Goal: Transaction & Acquisition: Subscribe to service/newsletter

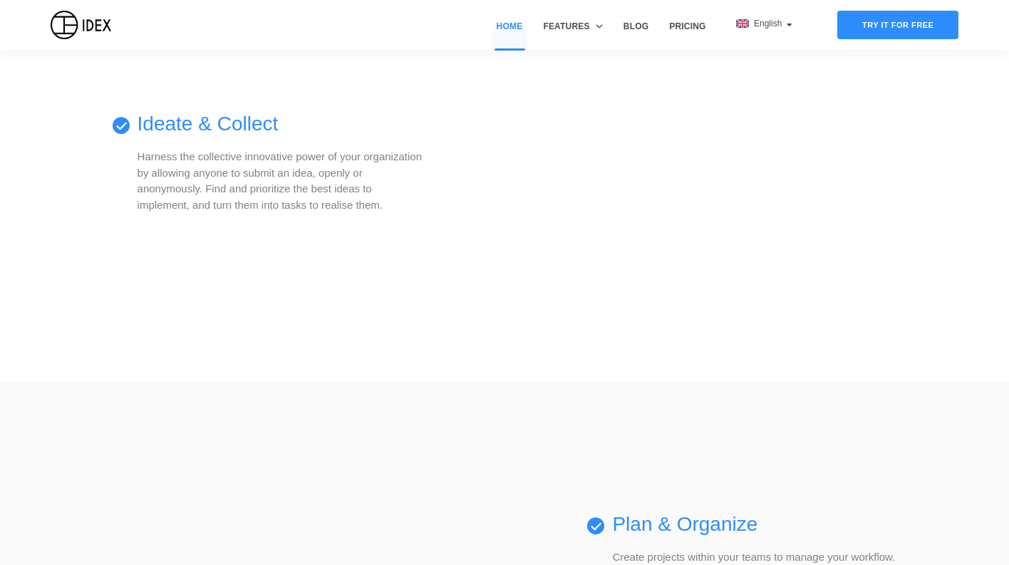
scroll to position [342, 0]
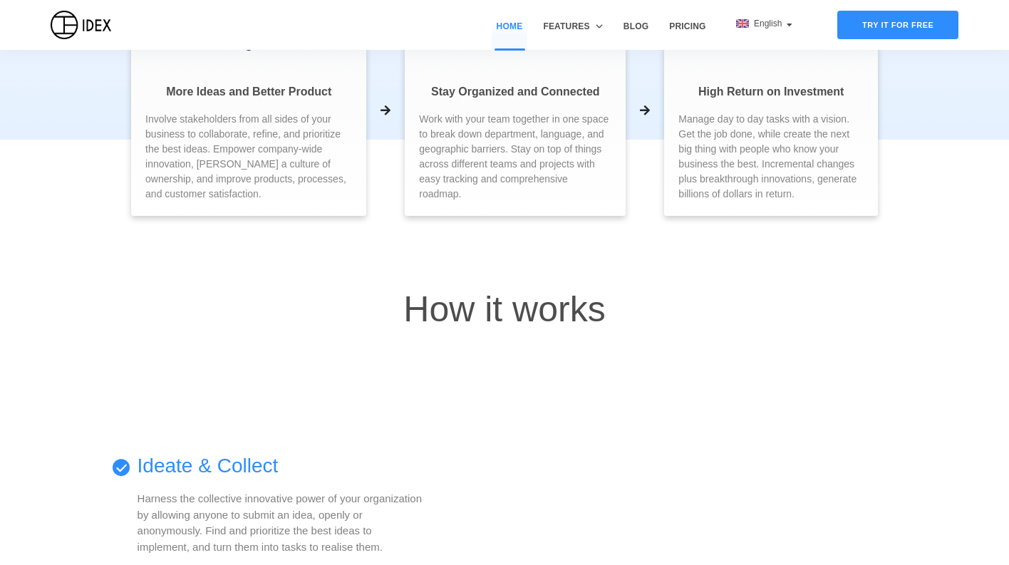
click at [594, 28] on div "Features" at bounding box center [572, 26] width 59 height 13
click at [607, 62] on link "Idea & Innovation Management" at bounding box center [627, 58] width 147 height 11
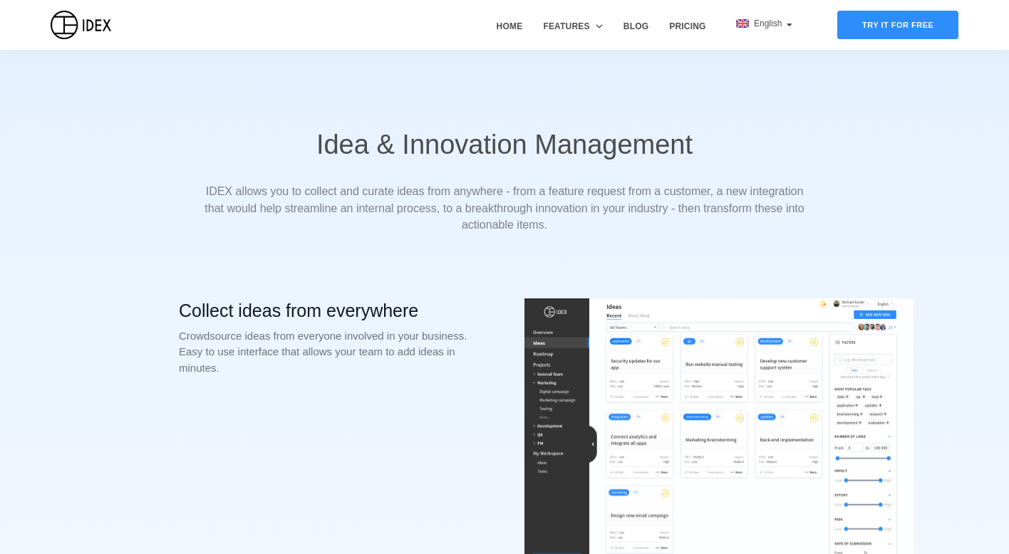
click at [692, 26] on link "Pricing" at bounding box center [687, 35] width 46 height 30
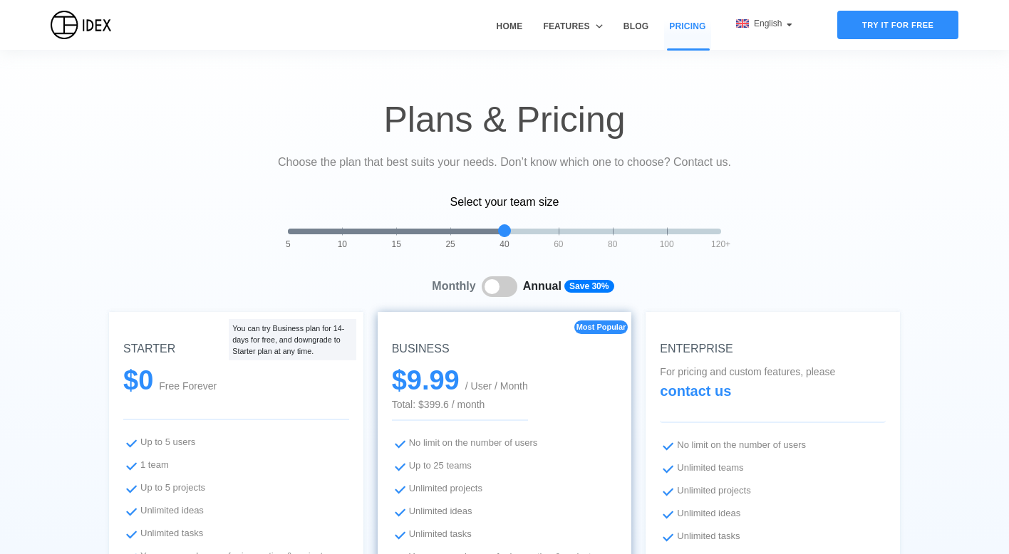
click at [894, 26] on div "Try it for free" at bounding box center [897, 25] width 121 height 28
